Goal: Information Seeking & Learning: Learn about a topic

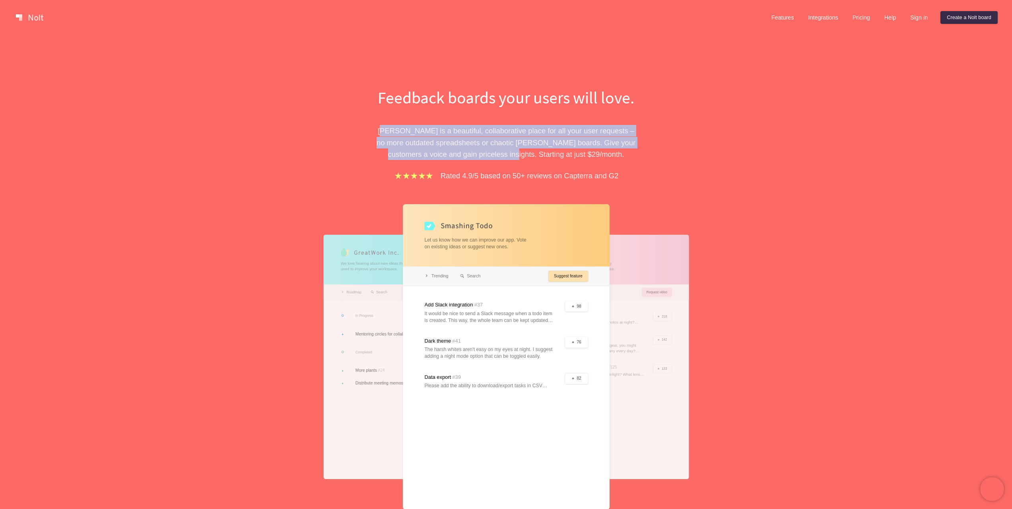
drag, startPoint x: 390, startPoint y: 129, endPoint x: 528, endPoint y: 150, distance: 140.0
click at [528, 150] on p "[PERSON_NAME] is a beautiful, collaborative place for all your user requests – …" at bounding box center [506, 142] width 274 height 35
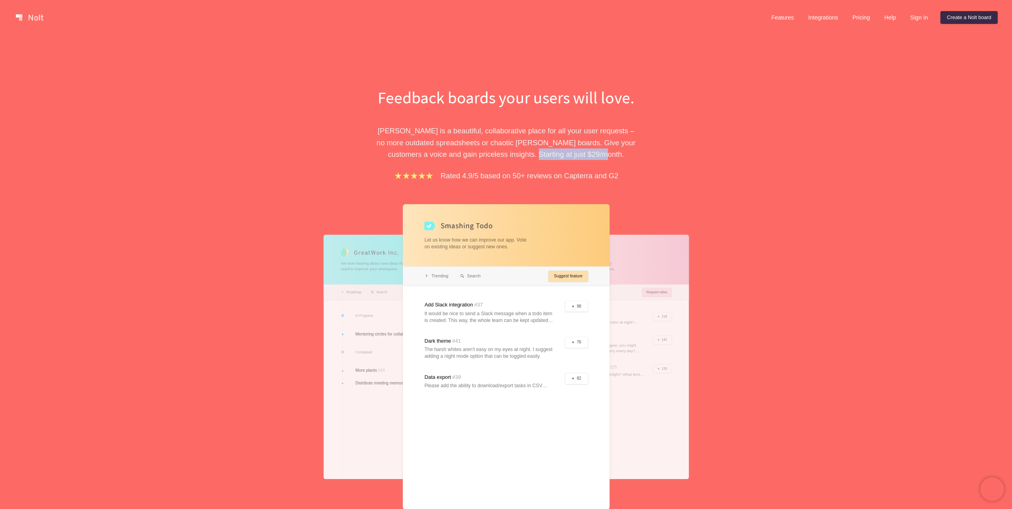
drag, startPoint x: 568, startPoint y: 159, endPoint x: 542, endPoint y: 147, distance: 29.2
click at [544, 148] on p "[PERSON_NAME] is a beautiful, collaborative place for all your user requests – …" at bounding box center [506, 142] width 274 height 35
click at [542, 147] on p "[PERSON_NAME] is a beautiful, collaborative place for all your user requests – …" at bounding box center [506, 142] width 274 height 35
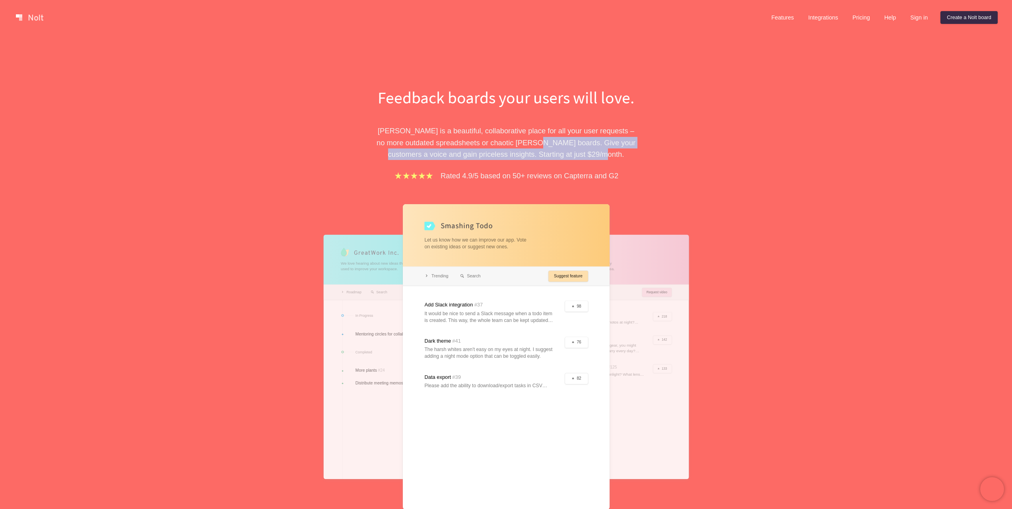
drag, startPoint x: 532, startPoint y: 144, endPoint x: 575, endPoint y: 154, distance: 43.7
click at [573, 153] on p "[PERSON_NAME] is a beautiful, collaborative place for all your user requests – …" at bounding box center [506, 142] width 274 height 35
click at [575, 154] on p "[PERSON_NAME] is a beautiful, collaborative place for all your user requests – …" at bounding box center [506, 142] width 274 height 35
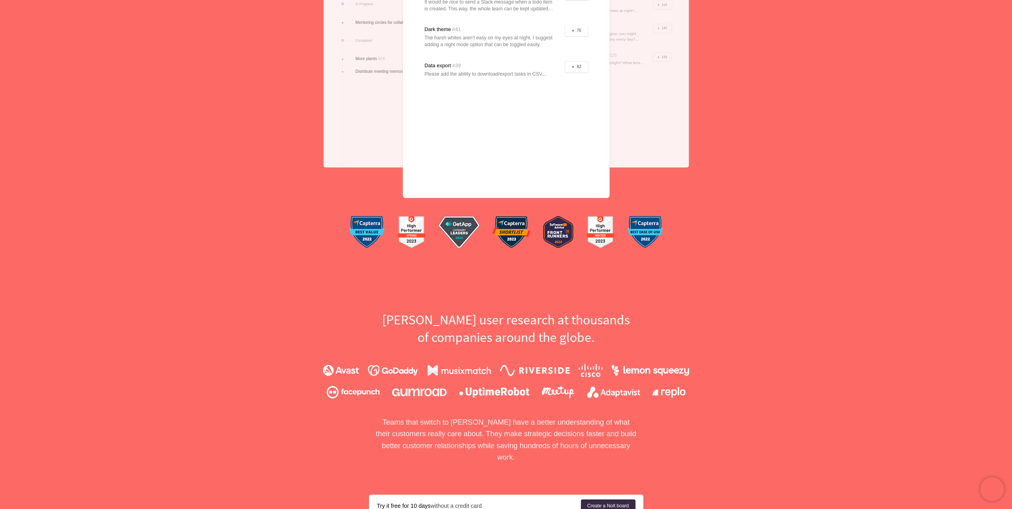
scroll to position [477, 0]
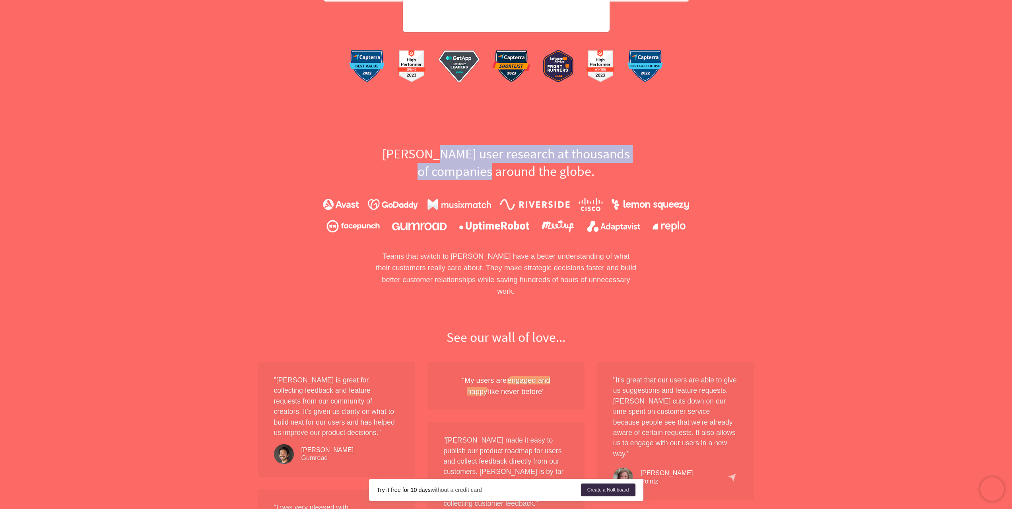
drag, startPoint x: 487, startPoint y: 172, endPoint x: 442, endPoint y: 151, distance: 50.0
click at [442, 151] on h2 "[PERSON_NAME] user research at thousands of companies around the globe." at bounding box center [506, 162] width 274 height 35
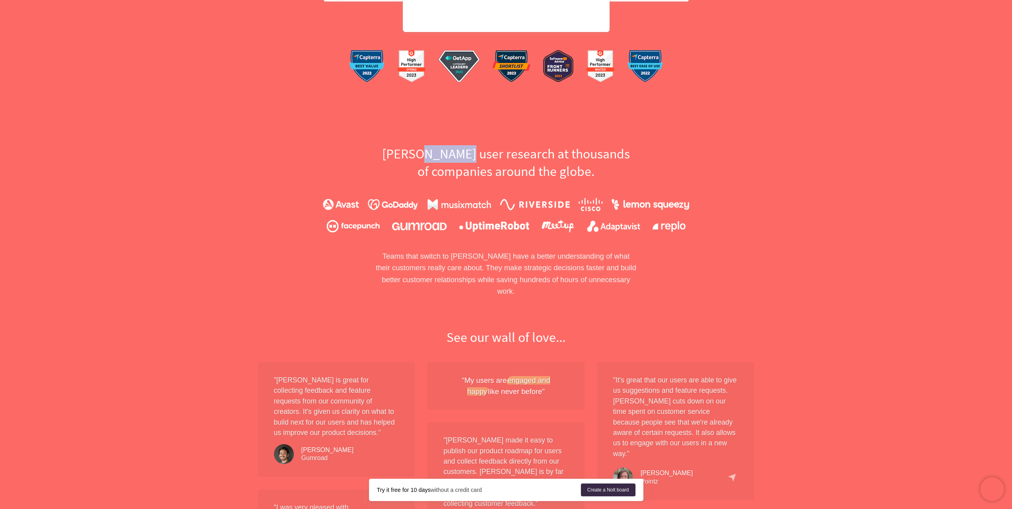
drag, startPoint x: 431, startPoint y: 151, endPoint x: 478, endPoint y: 164, distance: 49.0
click at [478, 164] on h2 "[PERSON_NAME] user research at thousands of companies around the globe." at bounding box center [506, 162] width 274 height 35
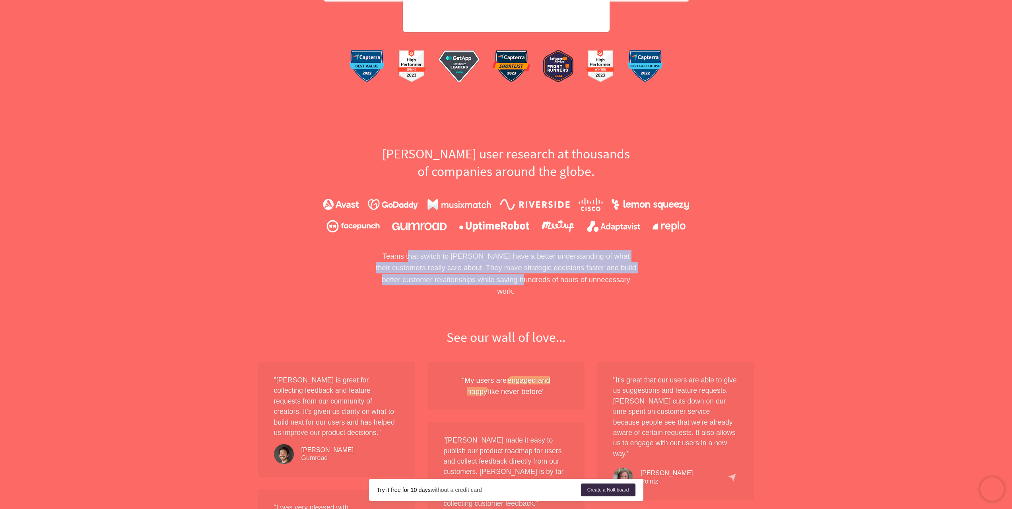
drag, startPoint x: 404, startPoint y: 257, endPoint x: 520, endPoint y: 278, distance: 118.4
click at [520, 278] on p "Teams that switch to [PERSON_NAME] have a better understanding of what their cu…" at bounding box center [506, 273] width 274 height 47
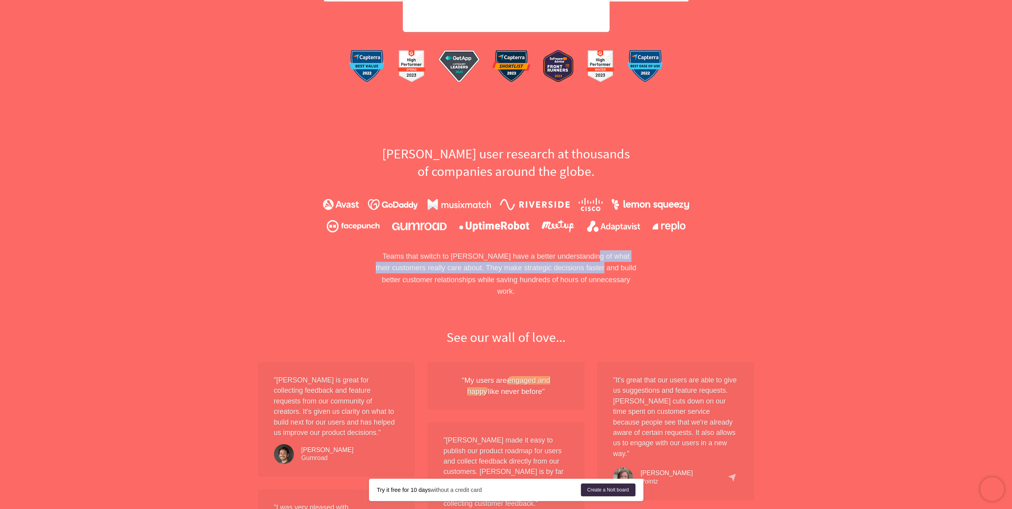
drag, startPoint x: 581, startPoint y: 254, endPoint x: 577, endPoint y: 267, distance: 14.1
click at [577, 267] on p "Teams that switch to [PERSON_NAME] have a better understanding of what their cu…" at bounding box center [506, 273] width 274 height 47
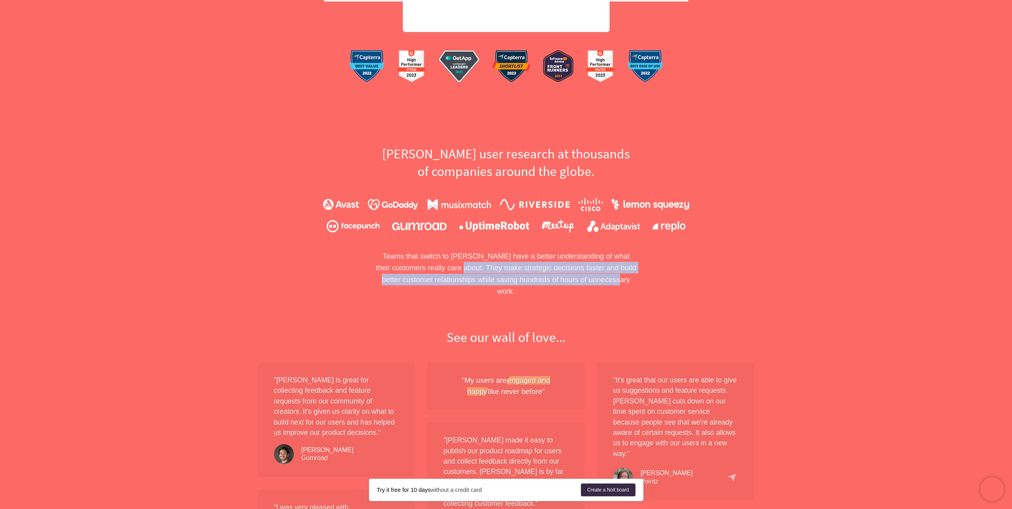
drag, startPoint x: 440, startPoint y: 264, endPoint x: 619, endPoint y: 279, distance: 179.6
click at [619, 279] on p "Teams that switch to [PERSON_NAME] have a better understanding of what their cu…" at bounding box center [506, 273] width 274 height 47
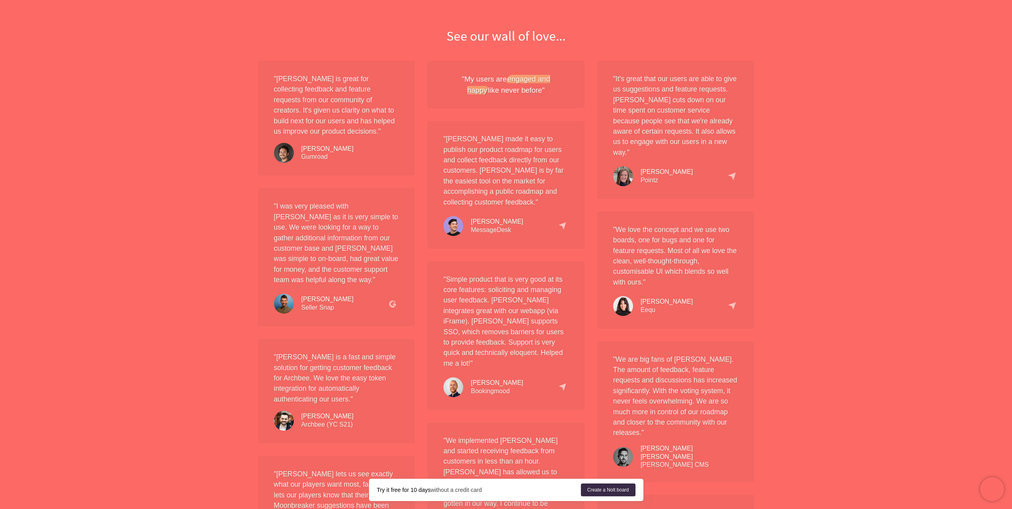
scroll to position [795, 0]
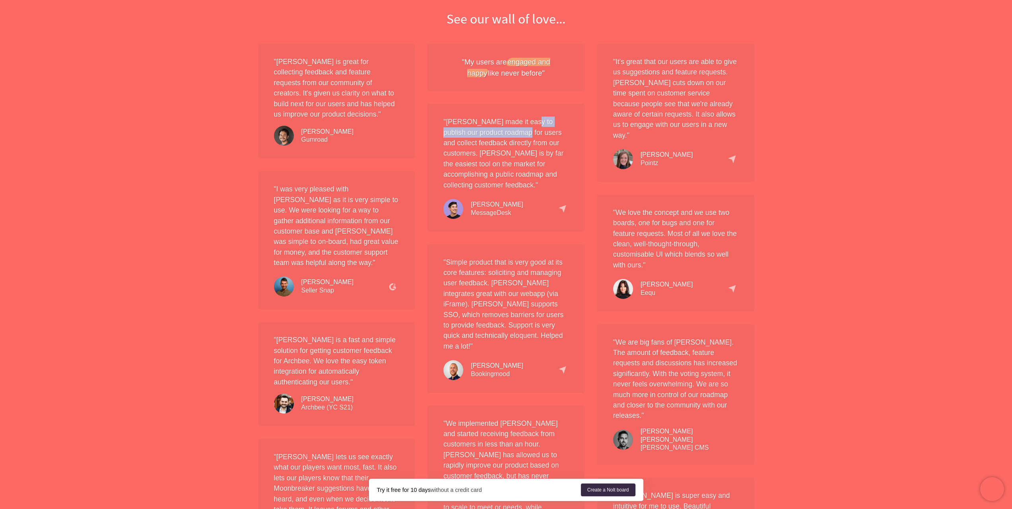
drag, startPoint x: 524, startPoint y: 111, endPoint x: 522, endPoint y: 128, distance: 17.6
click at [522, 128] on p ""[PERSON_NAME] made it easy to publish our product roadmap for users and collec…" at bounding box center [505, 154] width 125 height 74
drag, startPoint x: 521, startPoint y: 136, endPoint x: 514, endPoint y: 133, distance: 7.5
click at [514, 133] on p ""[PERSON_NAME] made it easy to publish our product roadmap for users and collec…" at bounding box center [505, 154] width 125 height 74
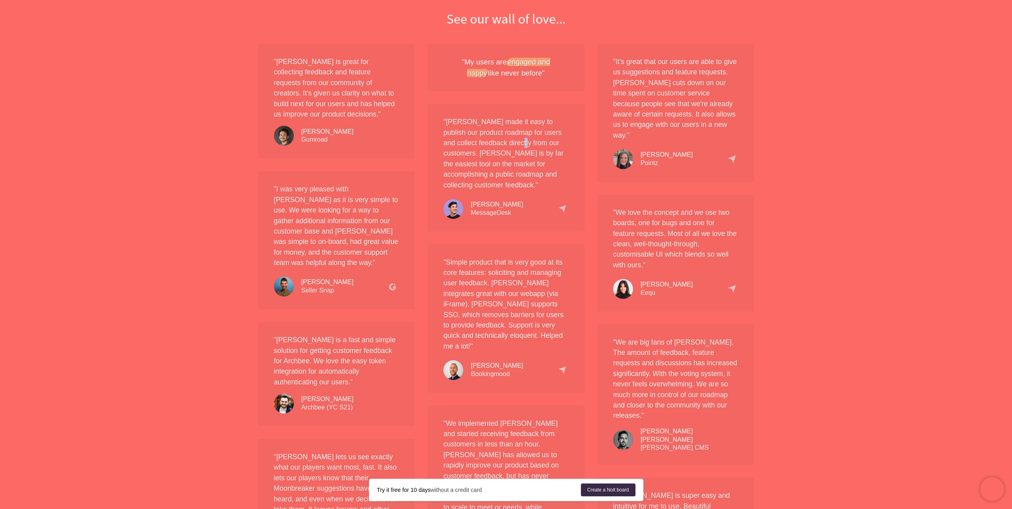
click at [514, 133] on p ""[PERSON_NAME] made it easy to publish our product roadmap for users and collec…" at bounding box center [505, 154] width 125 height 74
drag, startPoint x: 506, startPoint y: 131, endPoint x: 518, endPoint y: 136, distance: 13.2
click at [518, 136] on p ""[PERSON_NAME] made it easy to publish our product roadmap for users and collec…" at bounding box center [505, 154] width 125 height 74
drag, startPoint x: 513, startPoint y: 153, endPoint x: 497, endPoint y: 145, distance: 17.8
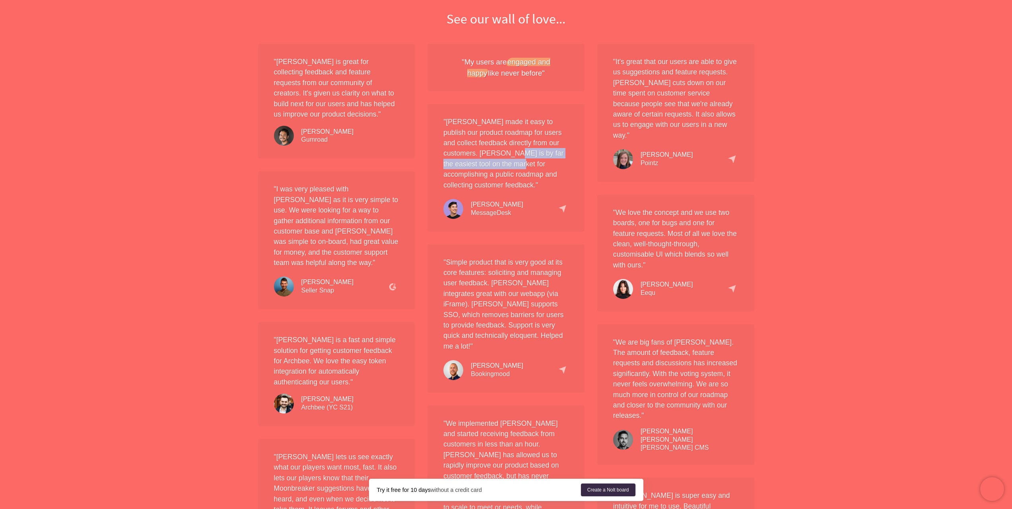
click at [497, 145] on p ""[PERSON_NAME] made it easy to publish our product roadmap for users and collec…" at bounding box center [505, 154] width 125 height 74
drag, startPoint x: 478, startPoint y: 145, endPoint x: 494, endPoint y: 171, distance: 30.5
click at [494, 171] on p ""[PERSON_NAME] made it easy to publish our product roadmap for users and collec…" at bounding box center [505, 154] width 125 height 74
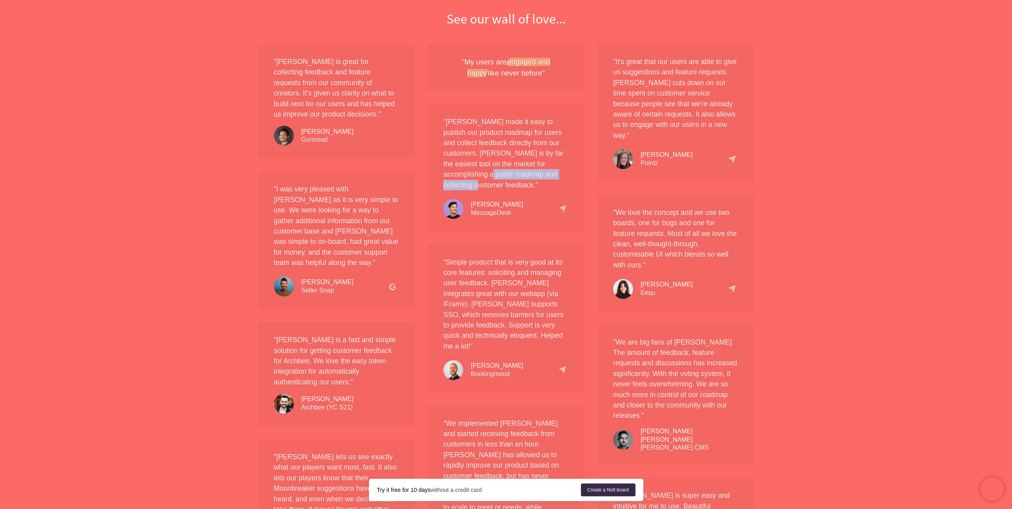
drag, startPoint x: 487, startPoint y: 169, endPoint x: 478, endPoint y: 163, distance: 11.3
click at [478, 163] on p ""[PERSON_NAME] made it easy to publish our product roadmap for users and collec…" at bounding box center [505, 154] width 125 height 74
click at [477, 163] on p ""[PERSON_NAME] made it easy to publish our product roadmap for users and collec…" at bounding box center [505, 154] width 125 height 74
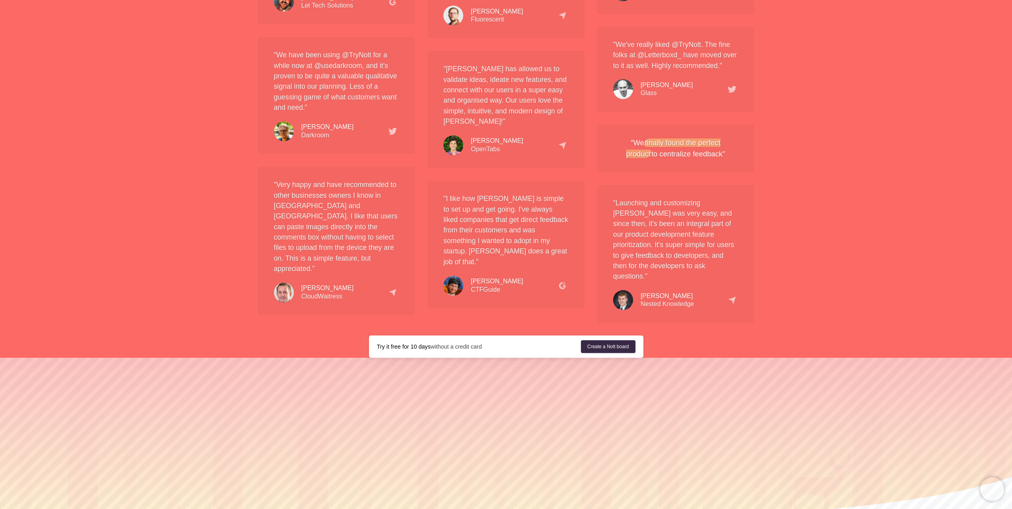
scroll to position [1483, 0]
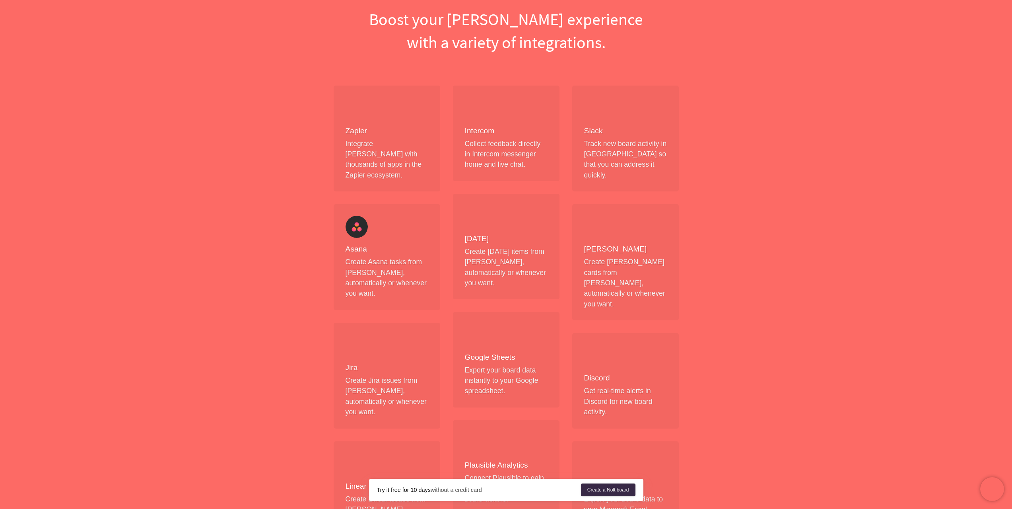
scroll to position [95, 0]
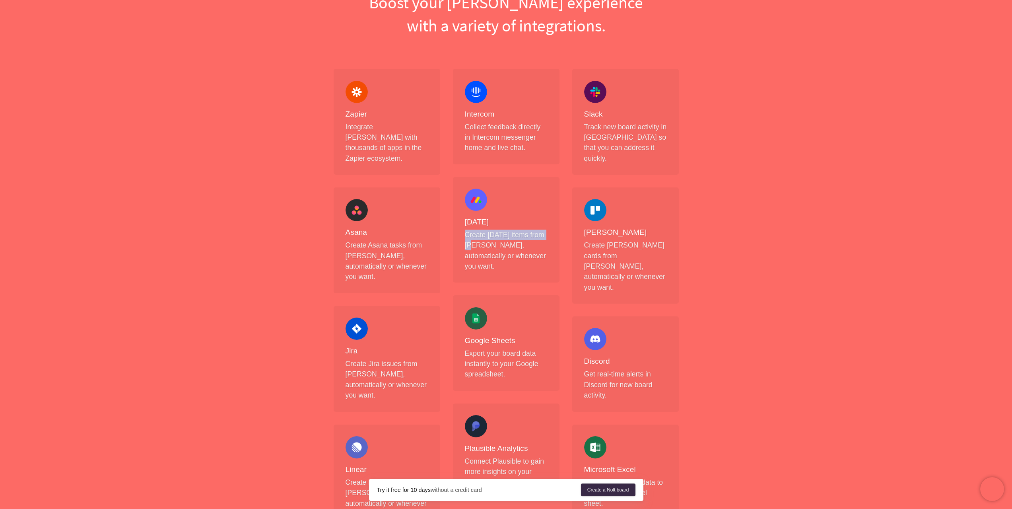
drag, startPoint x: 470, startPoint y: 236, endPoint x: 464, endPoint y: 232, distance: 7.5
click at [464, 232] on div "[DATE] Create [DATE] items from [PERSON_NAME], automatically or whenever you wa…" at bounding box center [506, 230] width 107 height 106
click at [490, 241] on p "Create [DATE] items from [PERSON_NAME], automatically or whenever you want." at bounding box center [506, 250] width 83 height 42
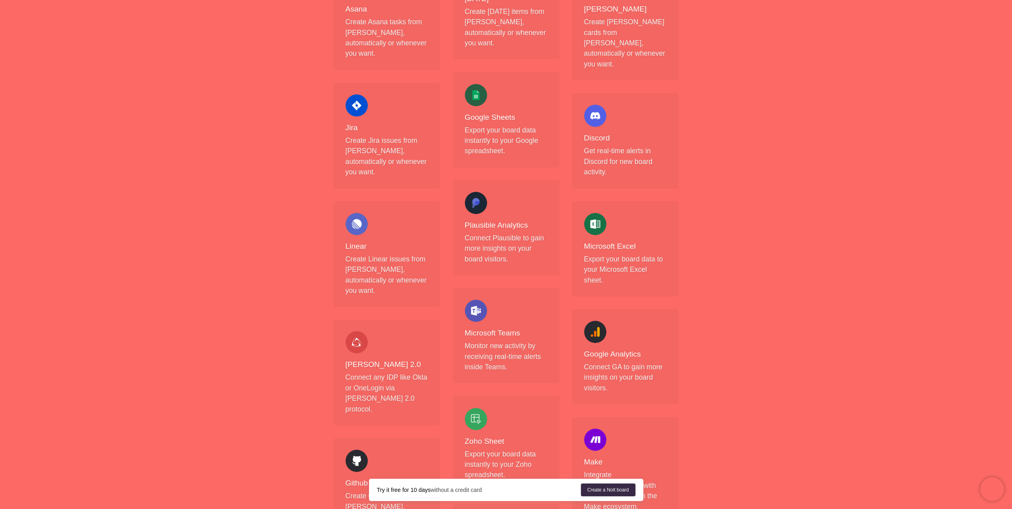
scroll to position [373, 0]
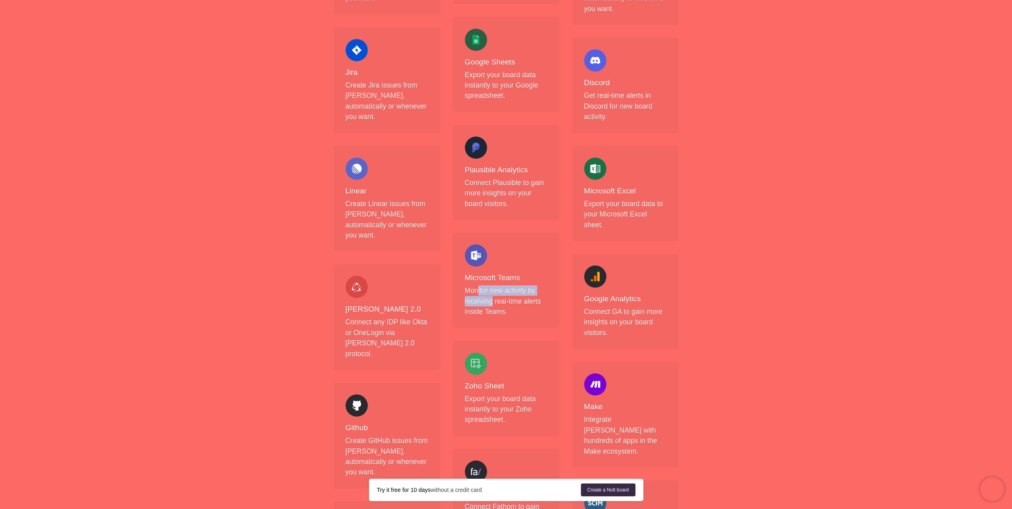
drag, startPoint x: 479, startPoint y: 281, endPoint x: 496, endPoint y: 292, distance: 20.1
click at [496, 292] on p "Monitor new activity by receiving real-time alerts inside Teams." at bounding box center [506, 300] width 83 height 31
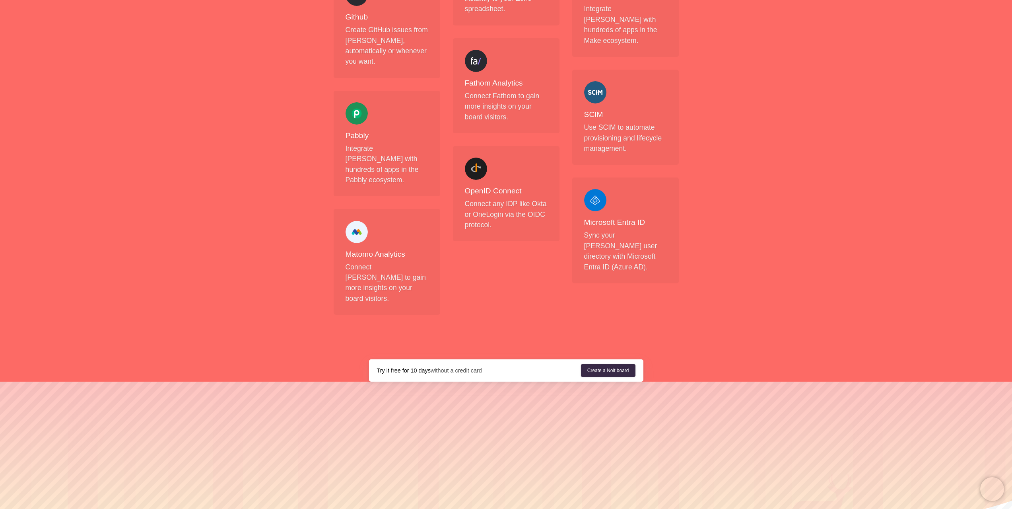
scroll to position [786, 0]
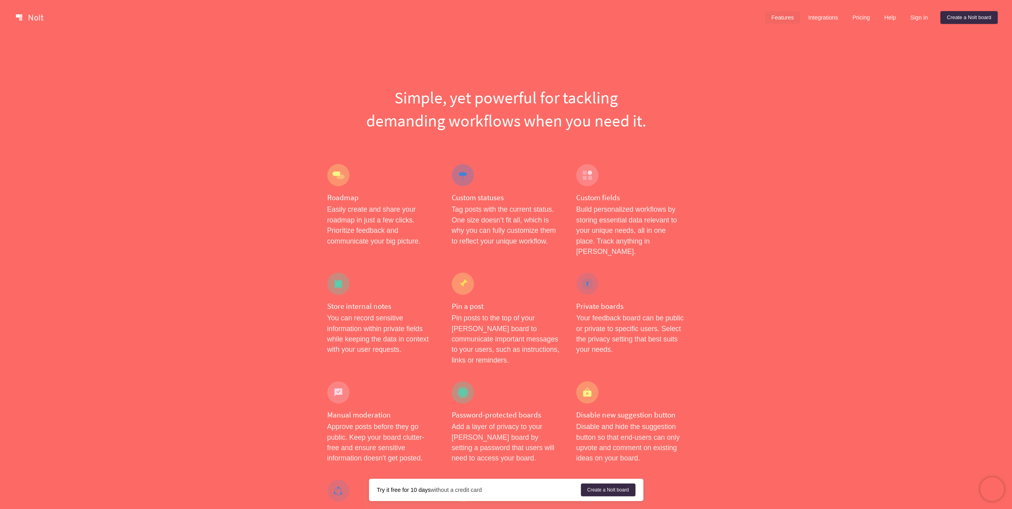
click at [350, 211] on p "Easily create and share your roadmap in just a few clicks. Prioritize feedback …" at bounding box center [381, 225] width 109 height 42
drag, startPoint x: 350, startPoint y: 211, endPoint x: 379, endPoint y: 231, distance: 35.2
click at [379, 231] on p "Easily create and share your roadmap in just a few clicks. Prioritize feedback …" at bounding box center [381, 225] width 109 height 42
drag, startPoint x: 402, startPoint y: 230, endPoint x: 342, endPoint y: 213, distance: 62.4
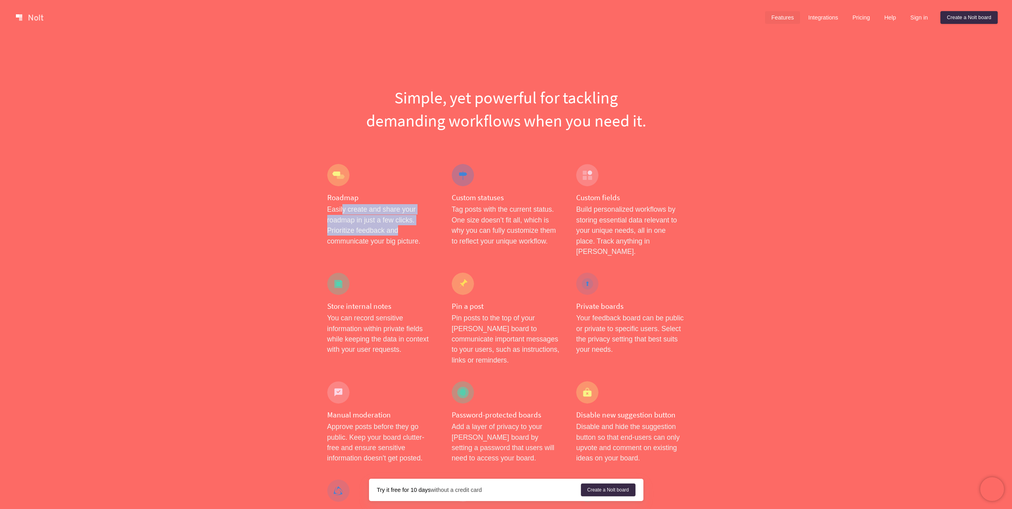
click at [342, 213] on p "Easily create and share your roadmap in just a few clicks. Prioritize feedback …" at bounding box center [381, 225] width 109 height 42
click at [347, 232] on p "Easily create and share your roadmap in just a few clicks. Prioritize feedback …" at bounding box center [381, 225] width 109 height 42
drag, startPoint x: 347, startPoint y: 232, endPoint x: 409, endPoint y: 243, distance: 63.0
click at [409, 243] on p "Easily create and share your roadmap in just a few clicks. Prioritize feedback …" at bounding box center [381, 225] width 109 height 42
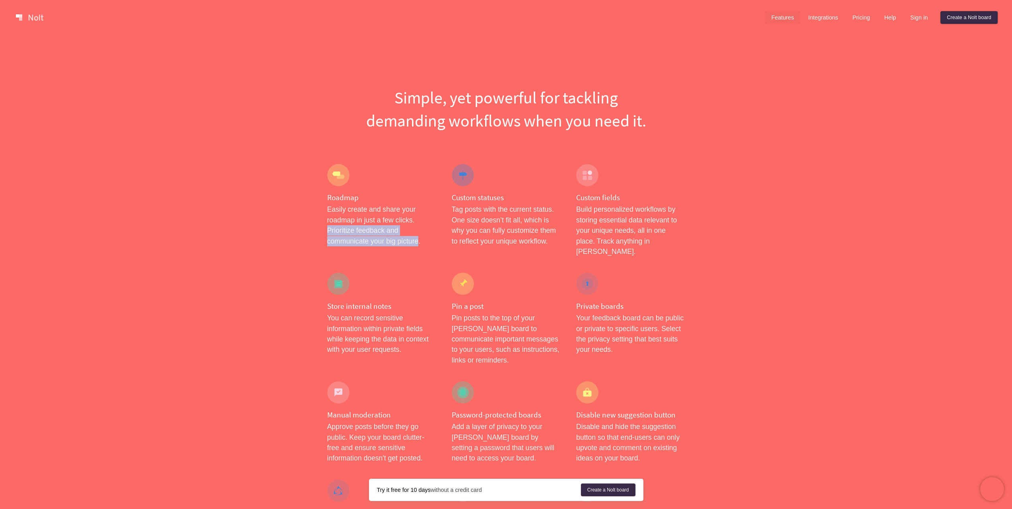
click at [409, 243] on p "Easily create and share your roadmap in just a few clicks. Prioritize feedback …" at bounding box center [381, 225] width 109 height 42
drag, startPoint x: 583, startPoint y: 210, endPoint x: 639, endPoint y: 229, distance: 59.9
click at [639, 229] on p "Build personalized workflows by storing essential data relevant to your unique …" at bounding box center [630, 230] width 109 height 52
drag, startPoint x: 665, startPoint y: 239, endPoint x: 626, endPoint y: 222, distance: 42.6
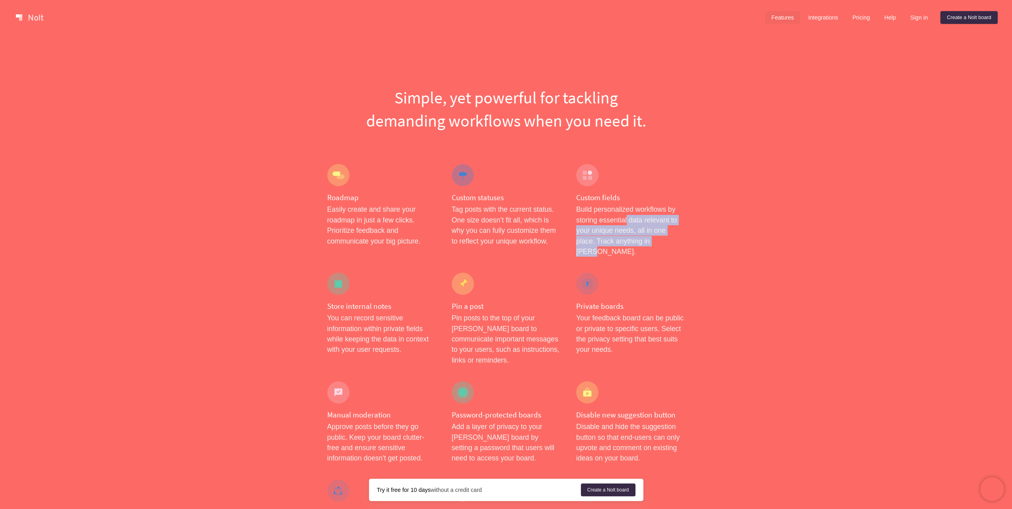
click at [626, 222] on p "Build personalized workflows by storing essential data relevant to your unique …" at bounding box center [630, 230] width 109 height 52
drag, startPoint x: 505, startPoint y: 221, endPoint x: 489, endPoint y: 234, distance: 19.8
click at [489, 234] on p "Tag posts with the current status. One size doesn’t fit all, which is why you c…" at bounding box center [506, 225] width 109 height 42
click at [496, 236] on p "Tag posts with the current status. One size doesn’t fit all, which is why you c…" at bounding box center [506, 225] width 109 height 42
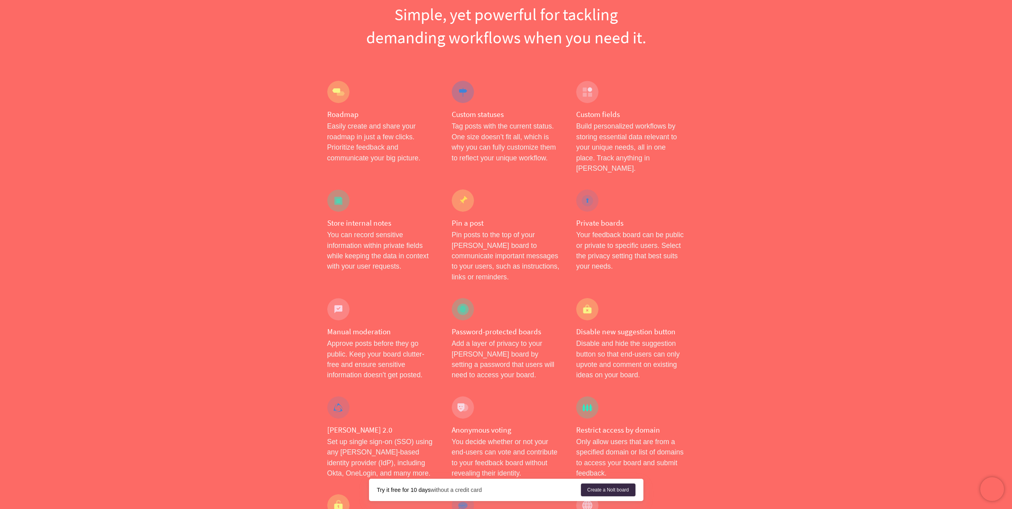
scroll to position [119, 0]
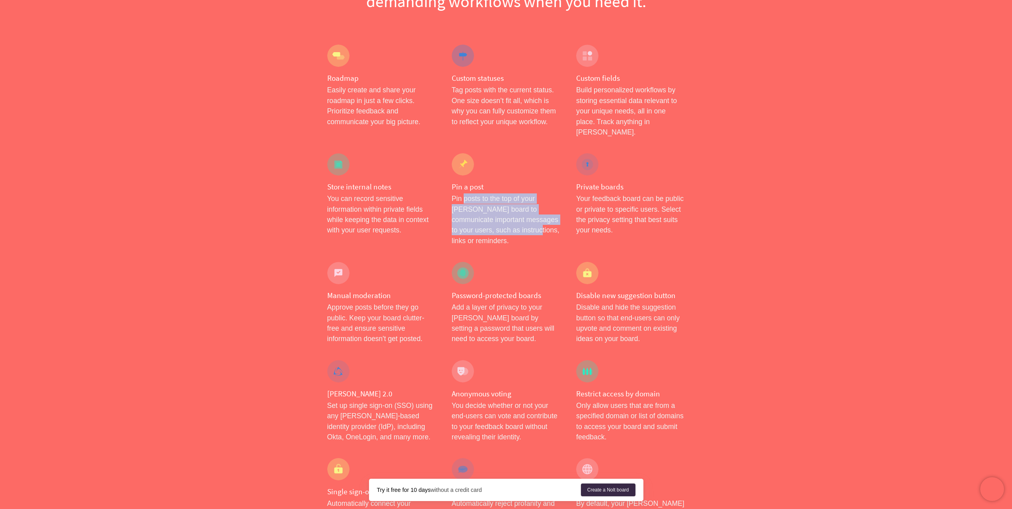
drag, startPoint x: 494, startPoint y: 216, endPoint x: 463, endPoint y: 186, distance: 42.2
click at [463, 193] on p "Pin posts to the top of your [PERSON_NAME] board to communicate important messa…" at bounding box center [506, 219] width 109 height 52
drag, startPoint x: 451, startPoint y: 186, endPoint x: 509, endPoint y: 201, distance: 60.5
click at [509, 201] on div "Pin a post Pin posts to the top of your [PERSON_NAME] board to communicate impo…" at bounding box center [506, 199] width 124 height 109
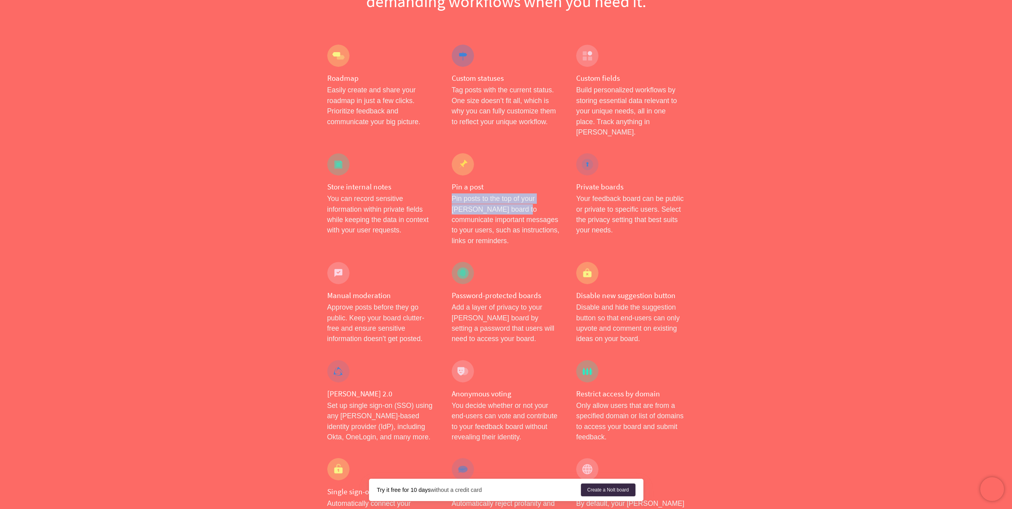
click at [509, 201] on p "Pin posts to the top of your [PERSON_NAME] board to communicate important messa…" at bounding box center [506, 219] width 109 height 52
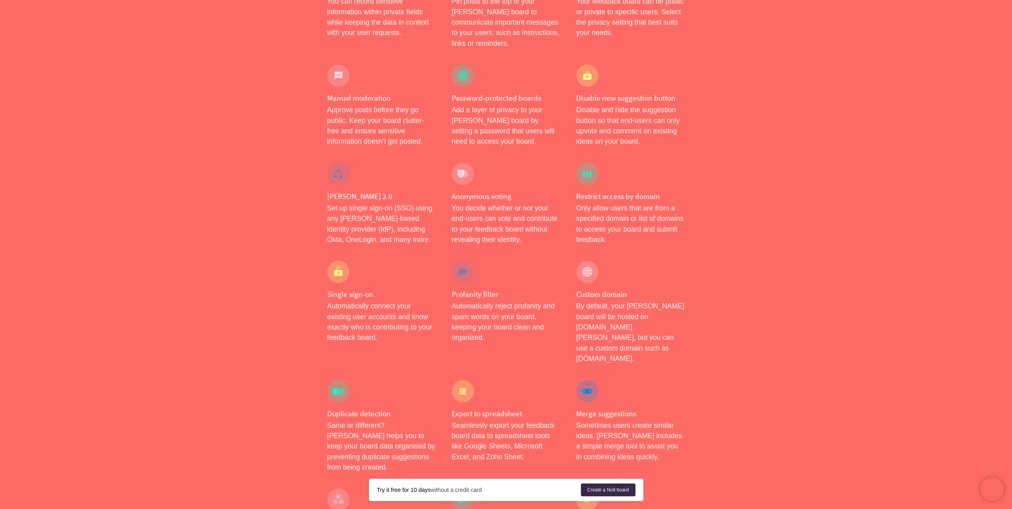
scroll to position [318, 0]
drag, startPoint x: 506, startPoint y: 210, endPoint x: 494, endPoint y: 197, distance: 17.4
click at [494, 201] on p "You decide whether or not your end-users can vote and contribute to your feedba…" at bounding box center [506, 222] width 109 height 42
drag, startPoint x: 491, startPoint y: 198, endPoint x: 507, endPoint y: 207, distance: 18.5
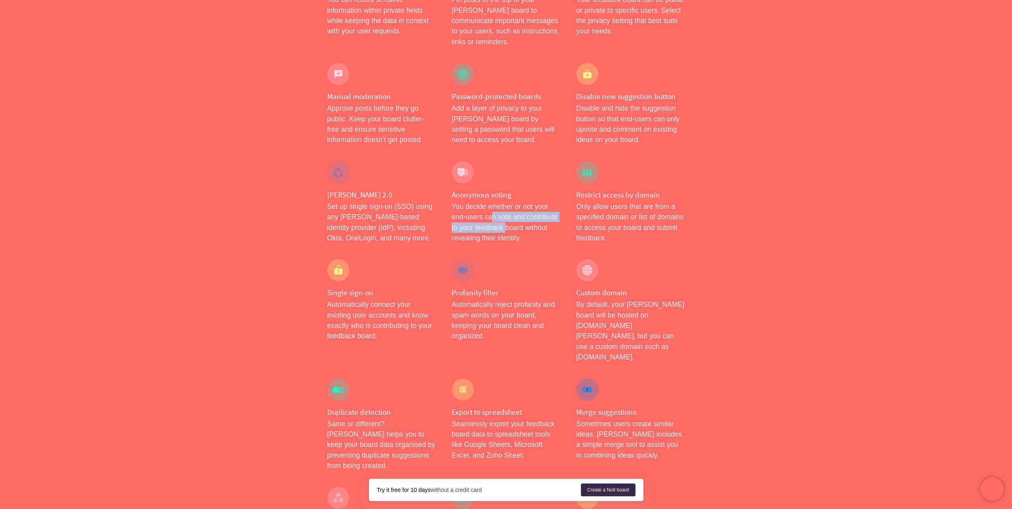
click at [507, 207] on p "You decide whether or not your end-users can vote and contribute to your feedba…" at bounding box center [506, 222] width 109 height 42
drag, startPoint x: 501, startPoint y: 206, endPoint x: 533, endPoint y: 213, distance: 32.7
click at [533, 213] on p "You decide whether or not your end-users can vote and contribute to your feedba…" at bounding box center [506, 222] width 109 height 42
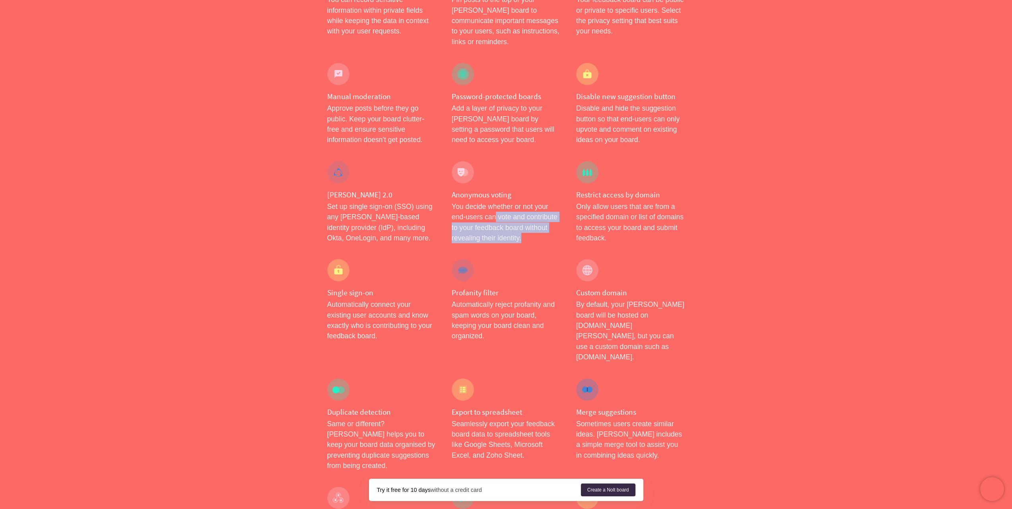
drag, startPoint x: 527, startPoint y: 216, endPoint x: 491, endPoint y: 192, distance: 43.7
click at [491, 201] on p "You decide whether or not your end-users can vote and contribute to your feedba…" at bounding box center [506, 222] width 109 height 42
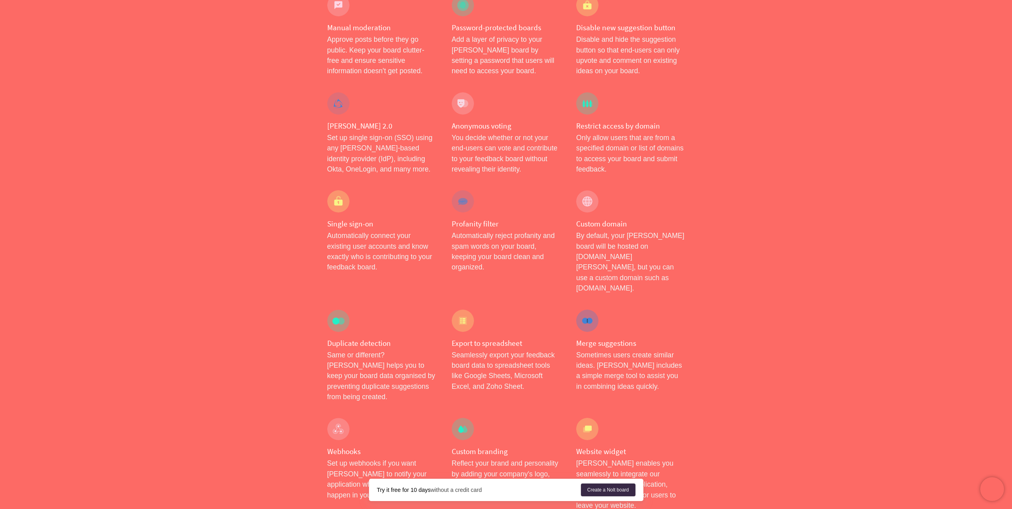
scroll to position [398, 0]
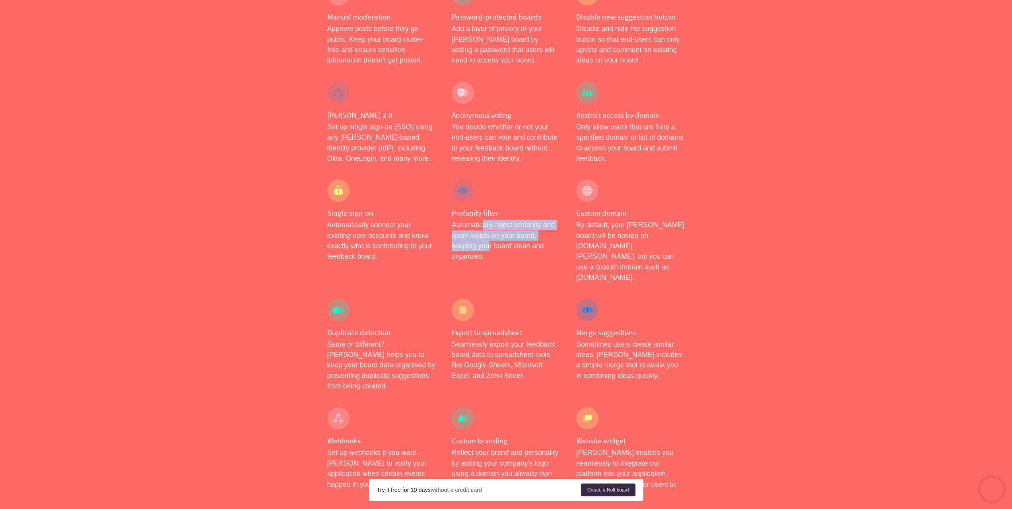
drag, startPoint x: 483, startPoint y: 207, endPoint x: 487, endPoint y: 229, distance: 22.8
click at [487, 229] on p "Automatically reject profanity and spam words on your board, keeping your board…" at bounding box center [506, 240] width 109 height 42
click at [529, 219] on p "Automatically reject profanity and spam words on your board, keeping your board…" at bounding box center [506, 240] width 109 height 42
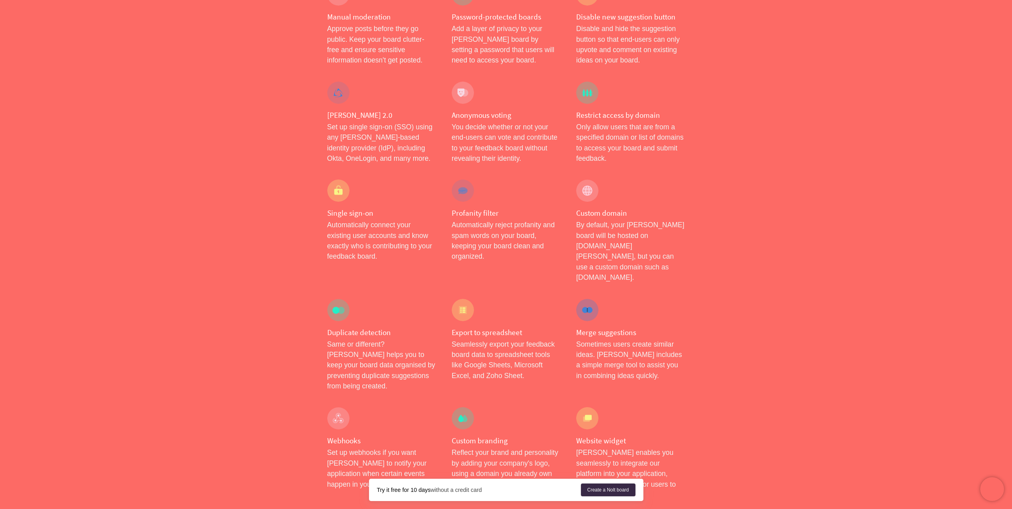
click at [528, 233] on p "Automatically reject profanity and spam words on your board, keeping your board…" at bounding box center [506, 240] width 109 height 42
click at [520, 219] on p "Automatically reject profanity and spam words on your board, keeping your board…" at bounding box center [506, 240] width 109 height 42
copy p "profanity"
drag, startPoint x: 606, startPoint y: 214, endPoint x: 662, endPoint y: 235, distance: 60.8
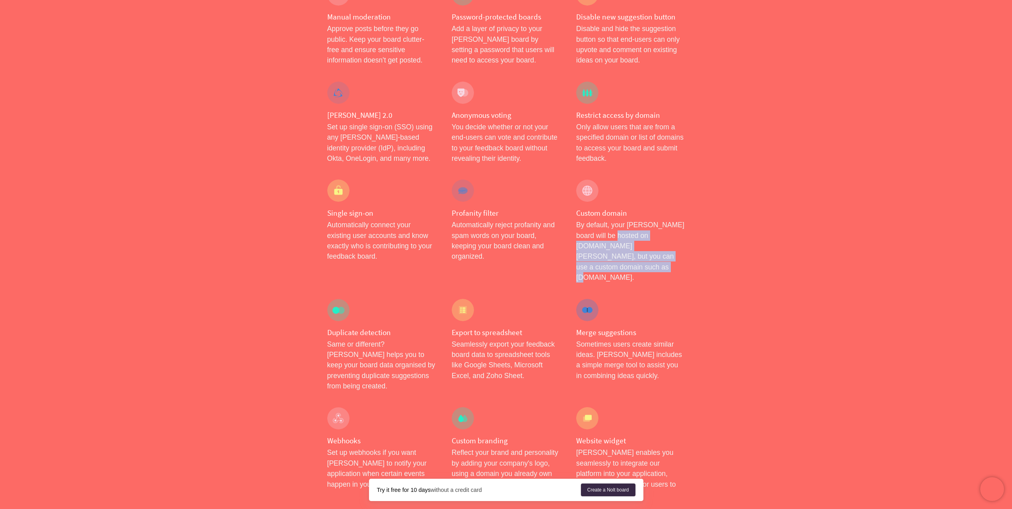
click at [662, 235] on p "By default, your [PERSON_NAME] board will be hosted on [DOMAIN_NAME][PERSON_NAM…" at bounding box center [630, 250] width 109 height 63
click at [656, 227] on p "By default, your [PERSON_NAME] board will be hosted on [DOMAIN_NAME][PERSON_NAM…" at bounding box center [630, 250] width 109 height 63
click at [655, 226] on p "By default, your [PERSON_NAME] board will be hosted on [DOMAIN_NAME][PERSON_NAM…" at bounding box center [630, 250] width 109 height 63
click at [630, 238] on p "By default, your [PERSON_NAME] board will be hosted on [DOMAIN_NAME][PERSON_NAM…" at bounding box center [630, 250] width 109 height 63
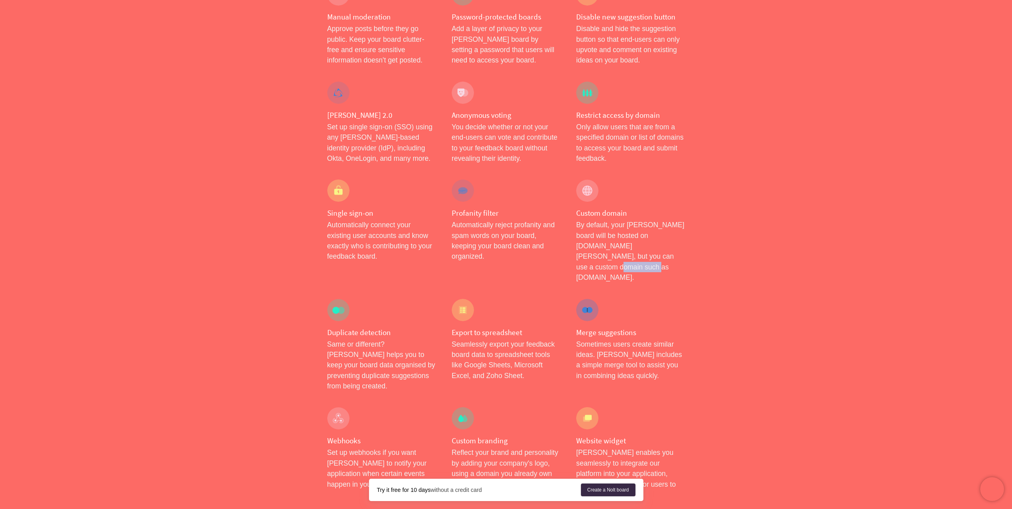
drag, startPoint x: 630, startPoint y: 238, endPoint x: 619, endPoint y: 236, distance: 10.9
click at [619, 236] on p "By default, your [PERSON_NAME] board will be hosted on [DOMAIN_NAME][PERSON_NAM…" at bounding box center [630, 250] width 109 height 63
click at [616, 235] on p "By default, your [PERSON_NAME] board will be hosted on [DOMAIN_NAME][PERSON_NAM…" at bounding box center [630, 250] width 109 height 63
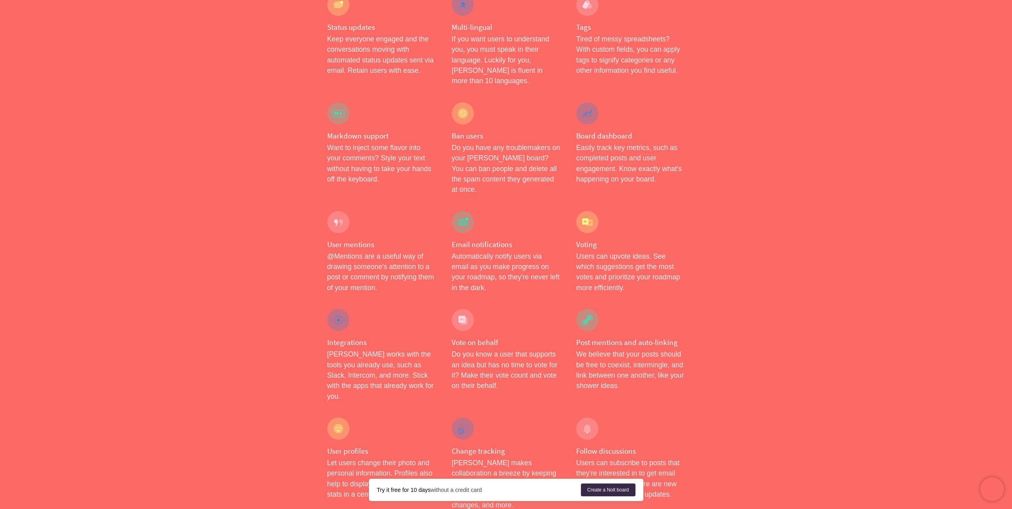
scroll to position [1034, 0]
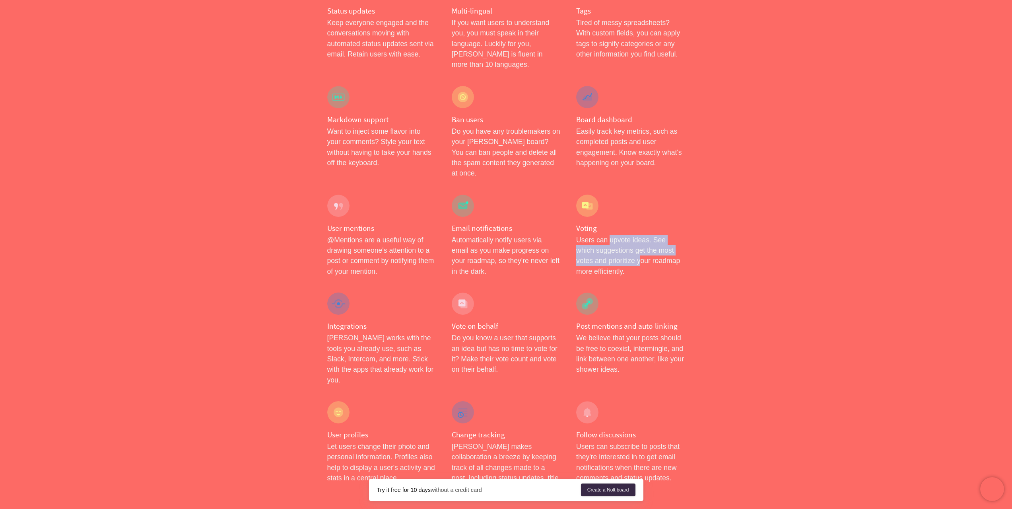
drag, startPoint x: 608, startPoint y: 154, endPoint x: 627, endPoint y: 177, distance: 29.3
click at [627, 235] on p "Users can upvote ideas. See which suggestions get the most votes and prioritize…" at bounding box center [630, 256] width 109 height 42
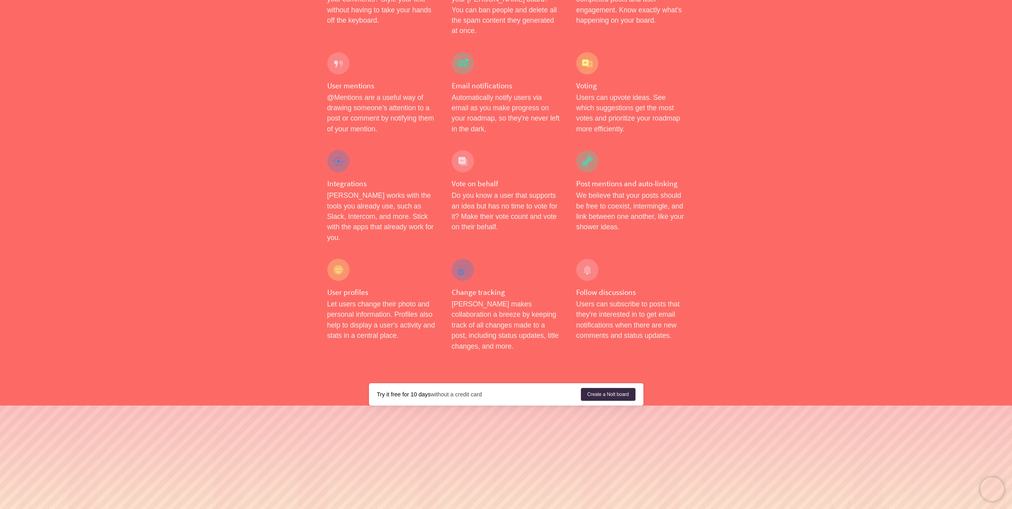
scroll to position [1181, 0]
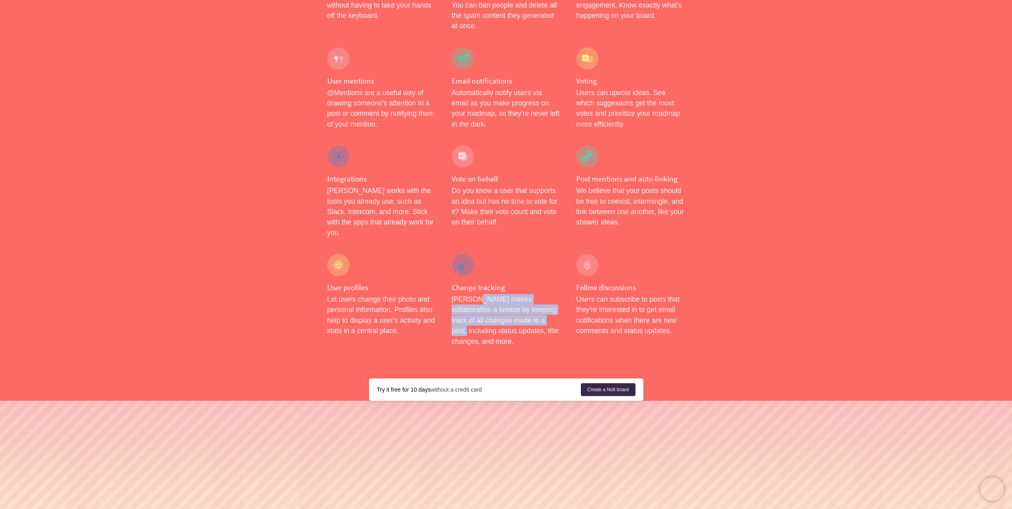
drag, startPoint x: 476, startPoint y: 205, endPoint x: 527, endPoint y: 228, distance: 55.7
click at [527, 294] on p "[PERSON_NAME] makes collaboration a breeze by keeping track of all changes made…" at bounding box center [506, 320] width 109 height 52
drag, startPoint x: 328, startPoint y: 206, endPoint x: 395, endPoint y: 219, distance: 67.7
click at [395, 294] on p "Let users change their photo and personal information. Profiles also help to di…" at bounding box center [381, 315] width 109 height 42
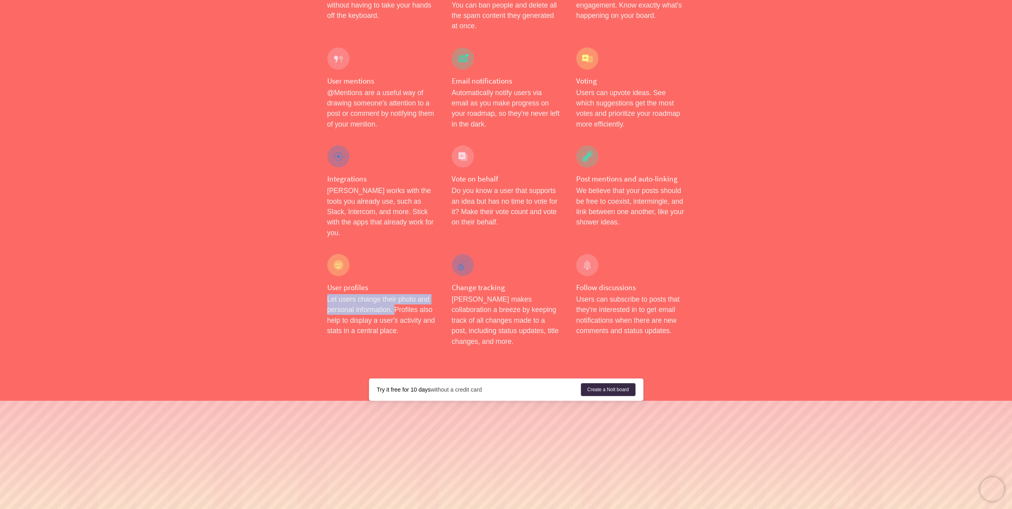
click at [395, 294] on p "Let users change their photo and personal information. Profiles also help to di…" at bounding box center [381, 315] width 109 height 42
drag, startPoint x: 390, startPoint y: 215, endPoint x: 416, endPoint y: 231, distance: 30.1
click at [416, 294] on p "Let users change their photo and personal information. Profiles also help to di…" at bounding box center [381, 315] width 109 height 42
drag, startPoint x: 403, startPoint y: 234, endPoint x: 397, endPoint y: 225, distance: 10.4
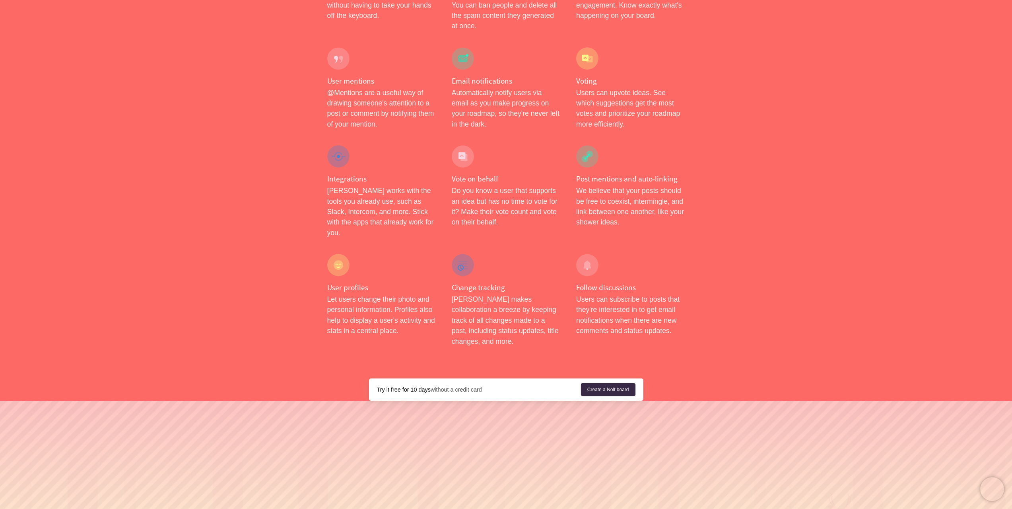
click at [397, 294] on p "Let users change their photo and personal information. Profiles also help to di…" at bounding box center [381, 315] width 109 height 42
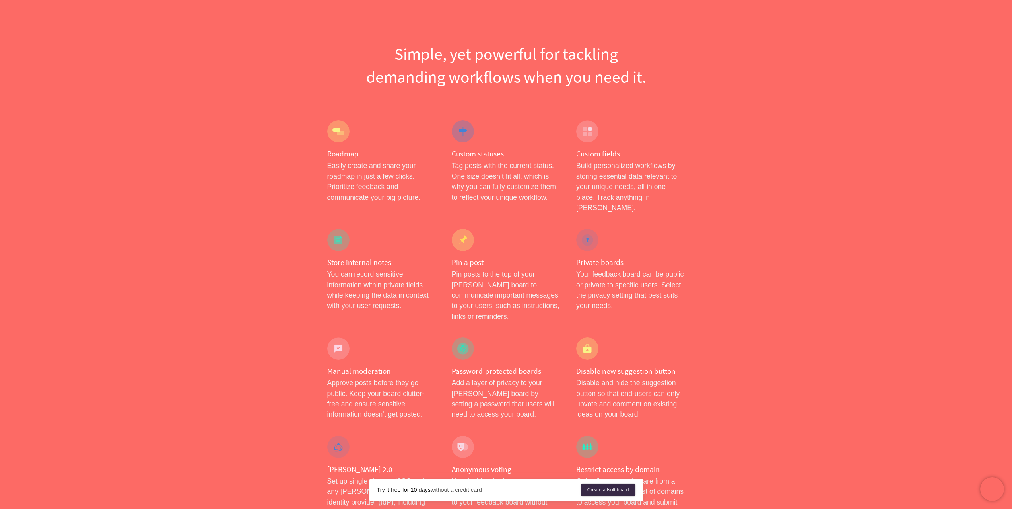
scroll to position [0, 0]
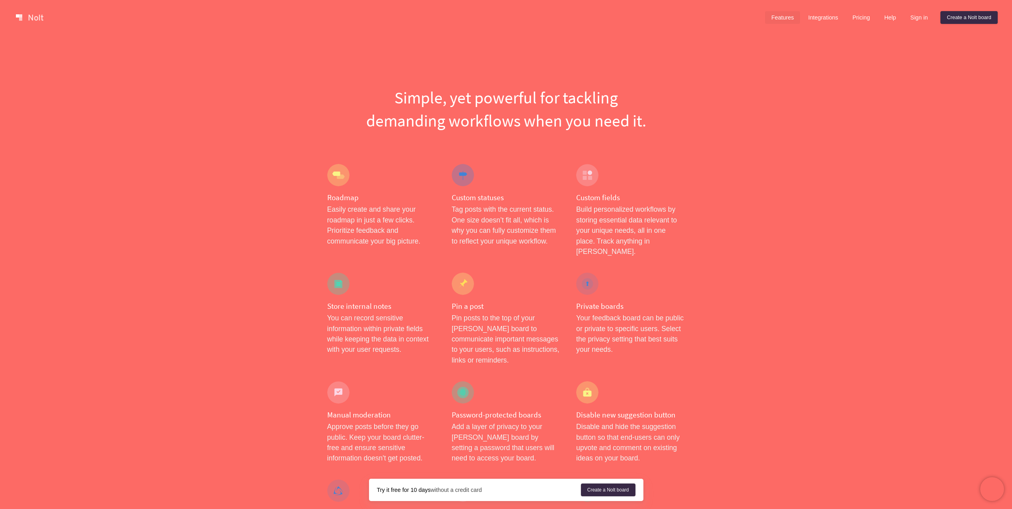
click at [18, 24] on div at bounding box center [388, 18] width 751 height 16
click at [31, 17] on link at bounding box center [30, 17] width 34 height 13
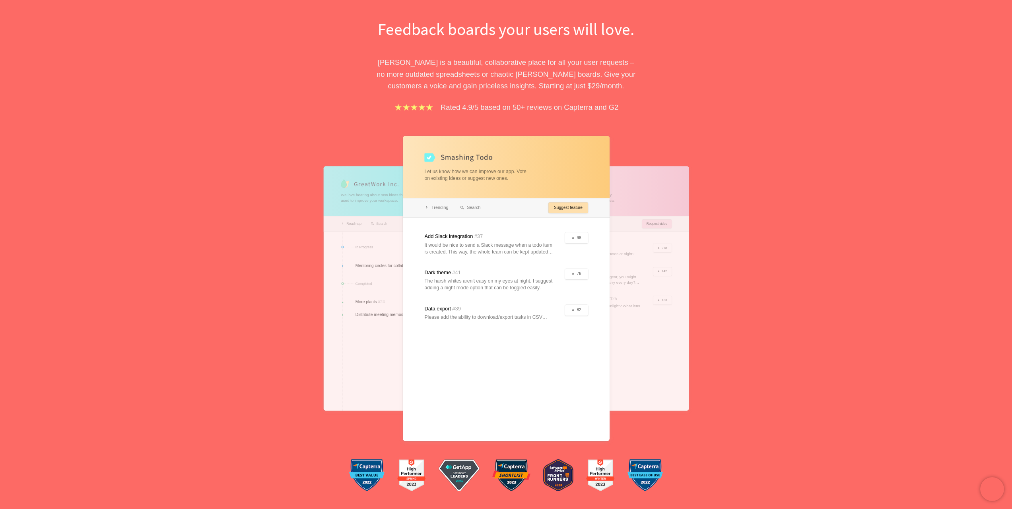
scroll to position [80, 0]
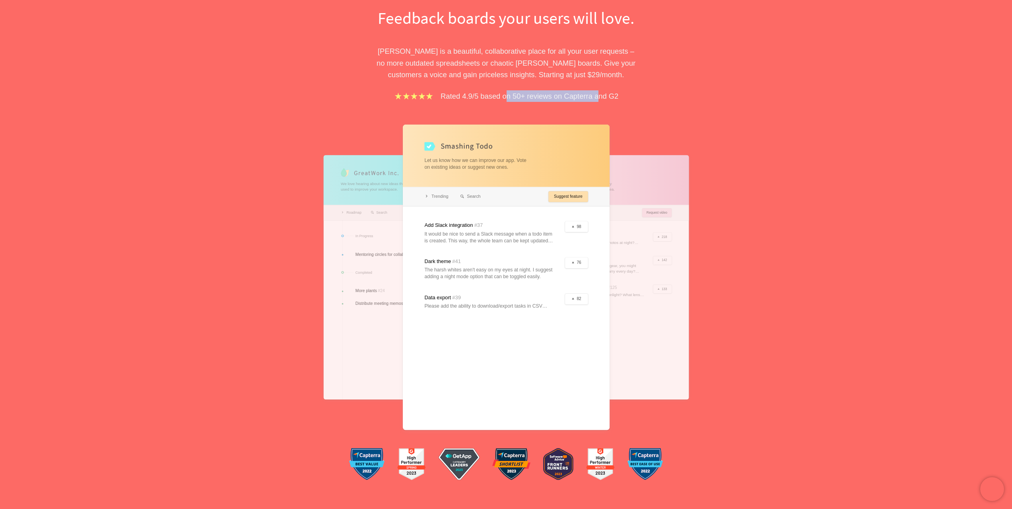
drag, startPoint x: 505, startPoint y: 95, endPoint x: 599, endPoint y: 98, distance: 93.5
click at [599, 98] on p "Rated 4.9/5 based on 50+ reviews on Capterra and G2" at bounding box center [530, 96] width 178 height 12
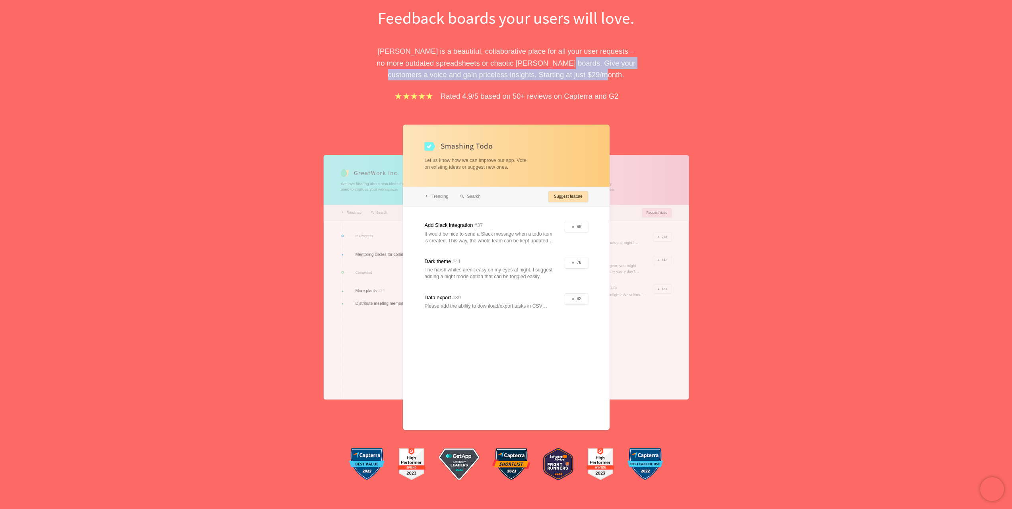
drag, startPoint x: 570, startPoint y: 70, endPoint x: 553, endPoint y: 64, distance: 17.6
click at [553, 64] on p "[PERSON_NAME] is a beautiful, collaborative place for all your user requests – …" at bounding box center [506, 62] width 274 height 35
drag, startPoint x: 530, startPoint y: 62, endPoint x: 587, endPoint y: 76, distance: 59.0
click at [587, 76] on p "[PERSON_NAME] is a beautiful, collaborative place for all your user requests – …" at bounding box center [506, 62] width 274 height 35
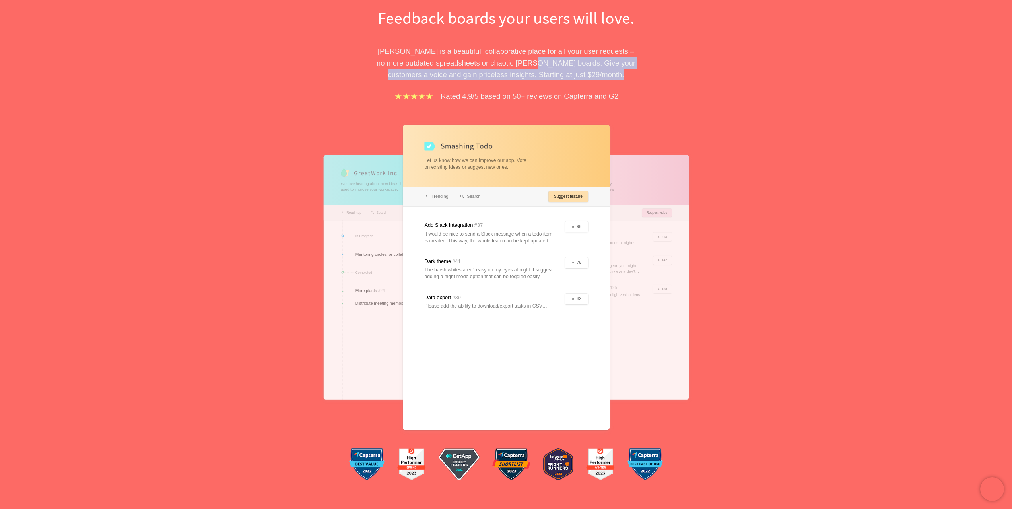
click at [587, 76] on p "[PERSON_NAME] is a beautiful, collaborative place for all your user requests – …" at bounding box center [506, 62] width 274 height 35
drag, startPoint x: 591, startPoint y: 76, endPoint x: 572, endPoint y: 71, distance: 19.7
click at [572, 71] on p "[PERSON_NAME] is a beautiful, collaborative place for all your user requests – …" at bounding box center [506, 62] width 274 height 35
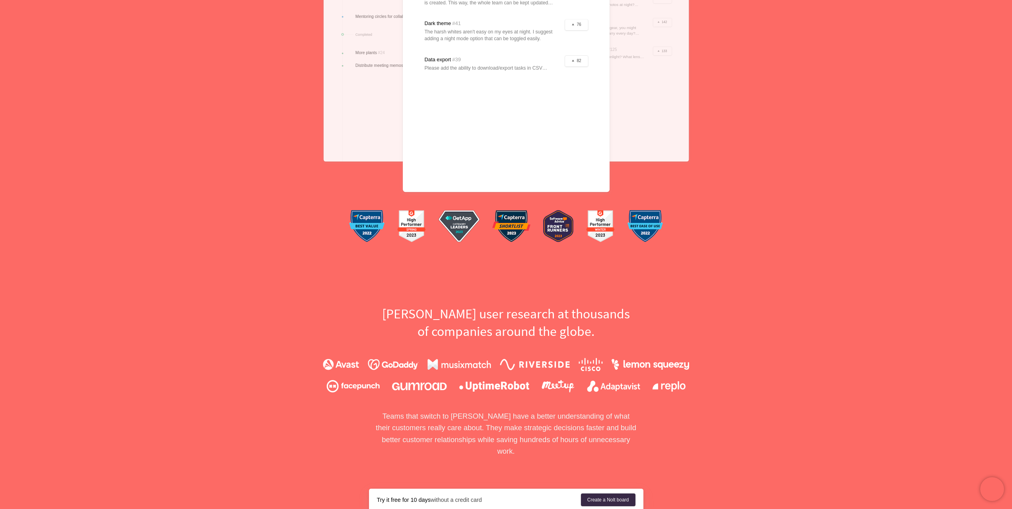
scroll to position [318, 0]
click at [475, 315] on h2 "[PERSON_NAME] user research at thousands of companies around the globe." at bounding box center [506, 321] width 274 height 35
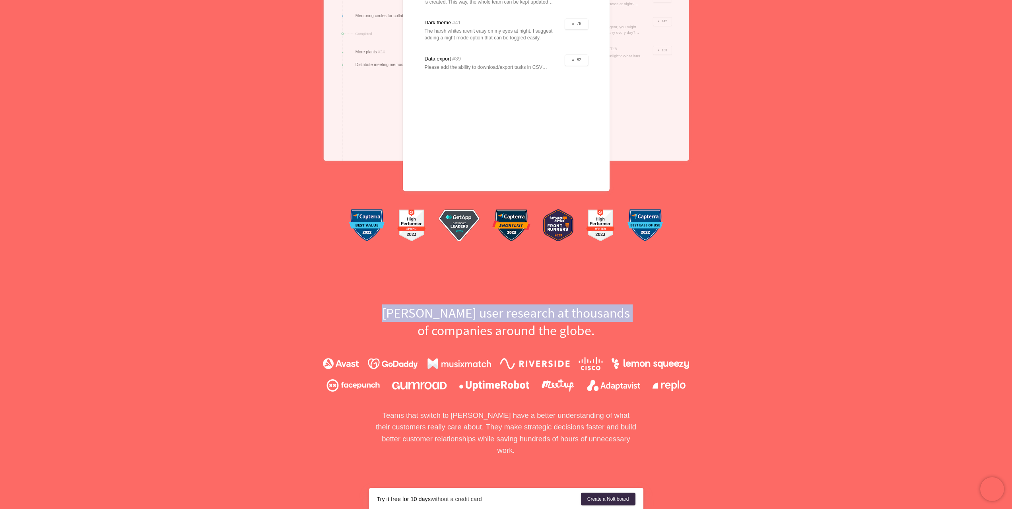
click at [475, 315] on h2 "[PERSON_NAME] user research at thousands of companies around the globe." at bounding box center [506, 321] width 274 height 35
click at [472, 320] on h2 "[PERSON_NAME] user research at thousands of companies around the globe." at bounding box center [506, 321] width 274 height 35
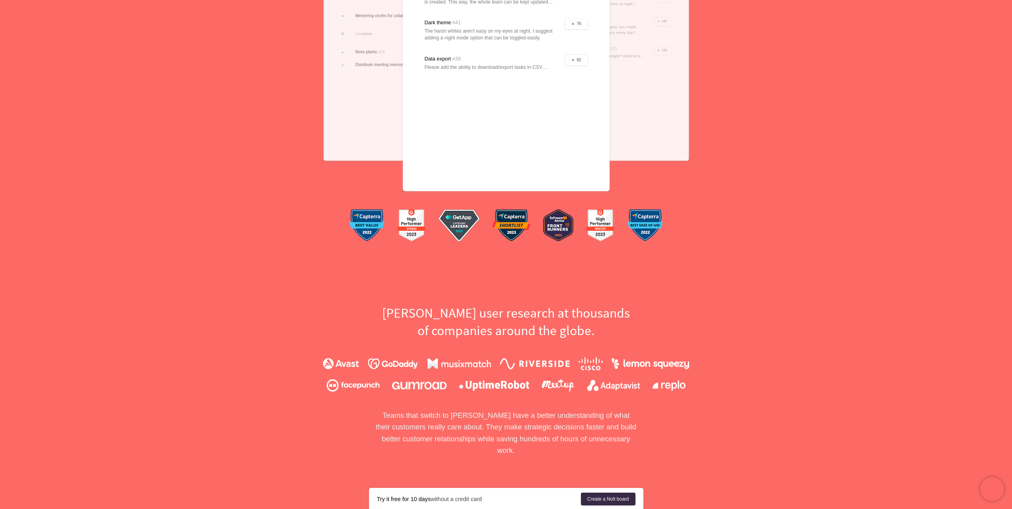
click at [407, 366] on img at bounding box center [393, 364] width 51 height 12
